Goal: Transaction & Acquisition: Download file/media

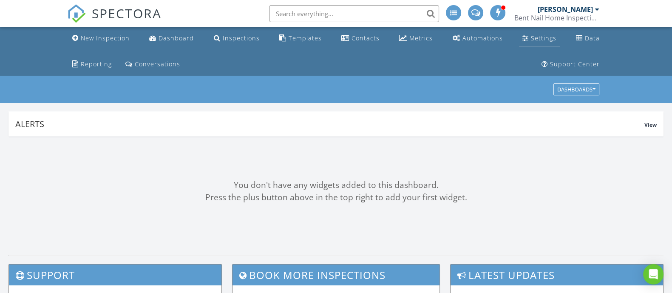
click at [531, 40] on div "Settings" at bounding box center [543, 38] width 25 height 8
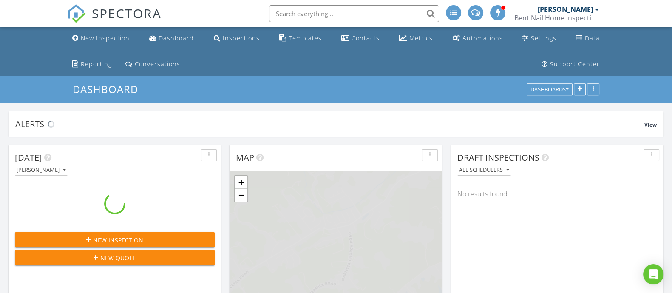
scroll to position [960, 688]
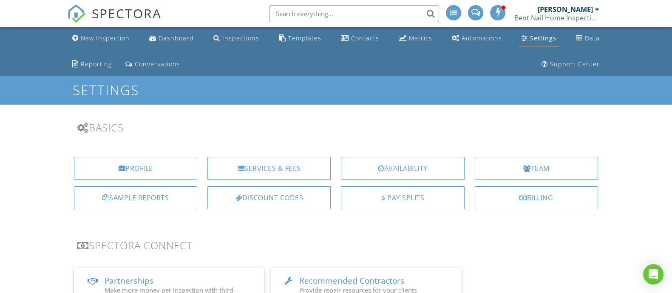
click at [586, 6] on div "[PERSON_NAME]" at bounding box center [564, 9] width 55 height 8
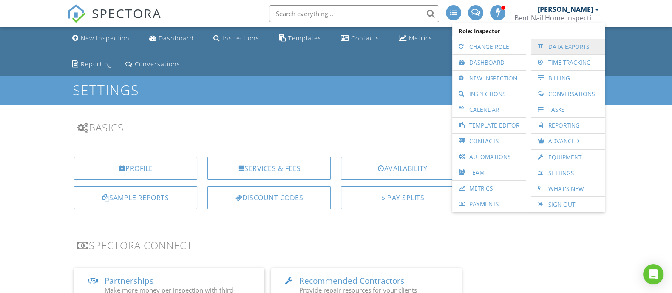
click at [560, 48] on link "Data Exports" at bounding box center [567, 46] width 65 height 15
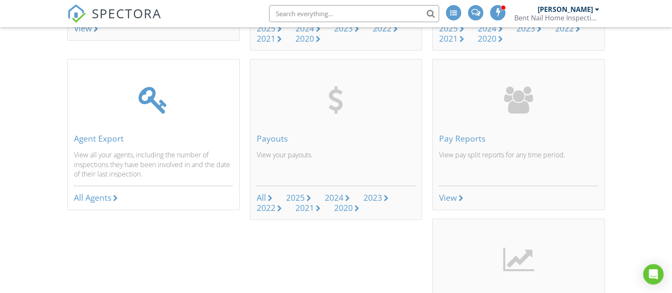
scroll to position [371, 0]
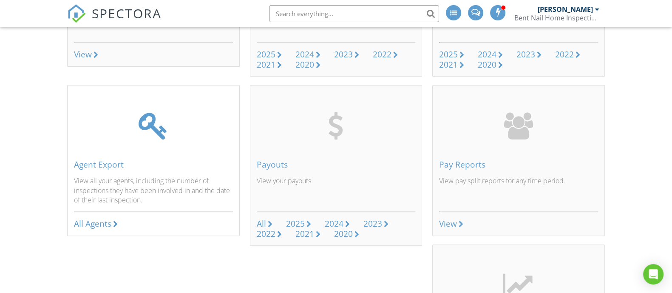
click at [138, 157] on div "Agent Export View all your agents, including the number of inspections they hav…" at bounding box center [154, 171] width 172 height 130
click at [114, 219] on link "All Agents" at bounding box center [96, 224] width 44 height 10
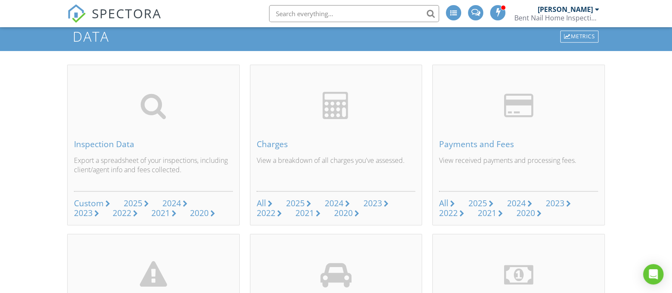
scroll to position [0, 0]
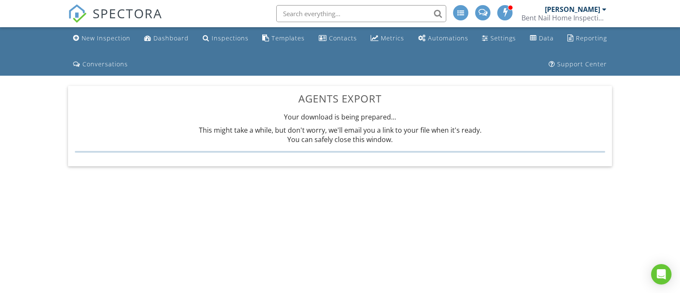
click at [574, 212] on body "SPECTORA Lee Ruble Bent Nail Home Inspection Services Role: Inspector Change Ro…" at bounding box center [340, 143] width 680 height 286
click at [419, 124] on div "This might take a while, but don't worry, we'll email you a link to your file w…" at bounding box center [340, 135] width 530 height 26
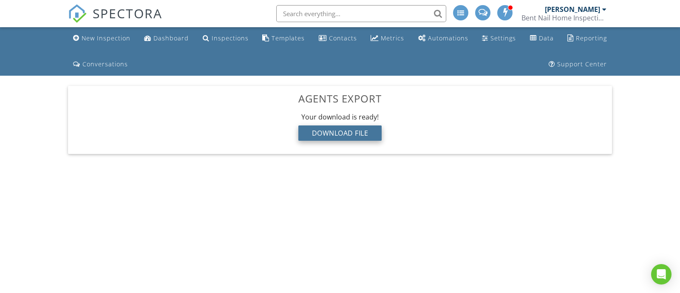
click at [326, 138] on div "Download File" at bounding box center [340, 132] width 84 height 15
click at [591, 216] on body "SPECTORA Lee Ruble Bent Nail Home Inspection Services Role: Inspector Change Ro…" at bounding box center [340, 143] width 680 height 286
click at [347, 130] on div "Download File" at bounding box center [340, 132] width 84 height 15
click at [502, 233] on body "SPECTORA Lee Ruble Bent Nail Home Inspection Services Role: Inspector Change Ro…" at bounding box center [340, 143] width 680 height 286
click at [599, 181] on body "SPECTORA Lee Ruble Bent Nail Home Inspection Services Role: Inspector Change Ro…" at bounding box center [340, 143] width 680 height 286
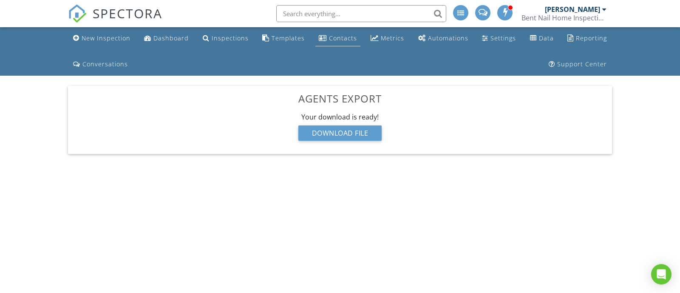
click at [329, 41] on div "Contacts" at bounding box center [343, 38] width 28 height 8
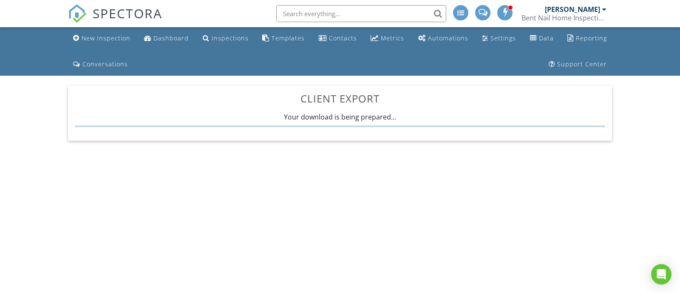
click at [599, 198] on body "SPECTORA Lee Ruble Bent Nail Home Inspection Services Role: Inspector Change Ro…" at bounding box center [340, 143] width 680 height 286
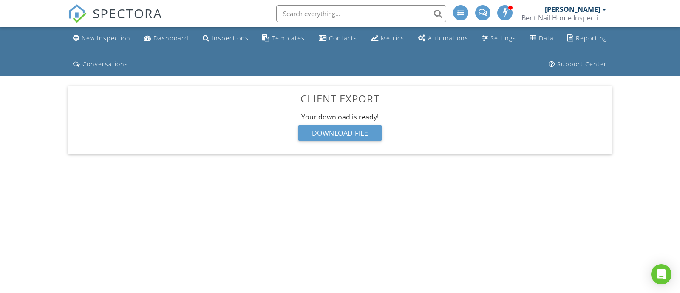
click at [648, 165] on body "SPECTORA Lee Ruble Bent Nail Home Inspection Services Role: Inspector Change Ro…" at bounding box center [340, 143] width 680 height 286
click at [369, 133] on div "Download File" at bounding box center [340, 132] width 84 height 15
click at [198, 133] on div "Your download is ready! Download File" at bounding box center [340, 129] width 530 height 34
